Goal: Task Accomplishment & Management: Use online tool/utility

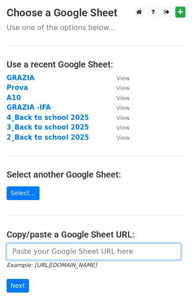
click at [81, 249] on input "url" at bounding box center [94, 251] width 175 height 17
paste input "https://docs.google.com/spreadsheets/d/15YzhCGPhHk0ZAh-AGQi4Yrc-OaQ_DyXsuZc-tsk…"
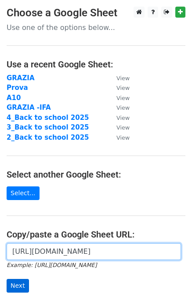
type input "https://docs.google.com/spreadsheets/d/15YzhCGPhHk0ZAh-AGQi4Yrc-OaQ_DyXsuZc-tsk…"
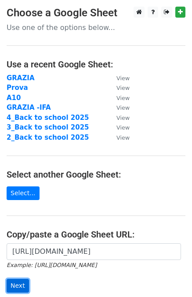
scroll to position [0, 0]
click at [17, 284] on input "Next" at bounding box center [18, 285] width 22 height 14
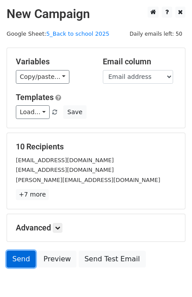
click at [22, 258] on link "Send" at bounding box center [21, 258] width 29 height 17
